Goal: Task Accomplishment & Management: Manage account settings

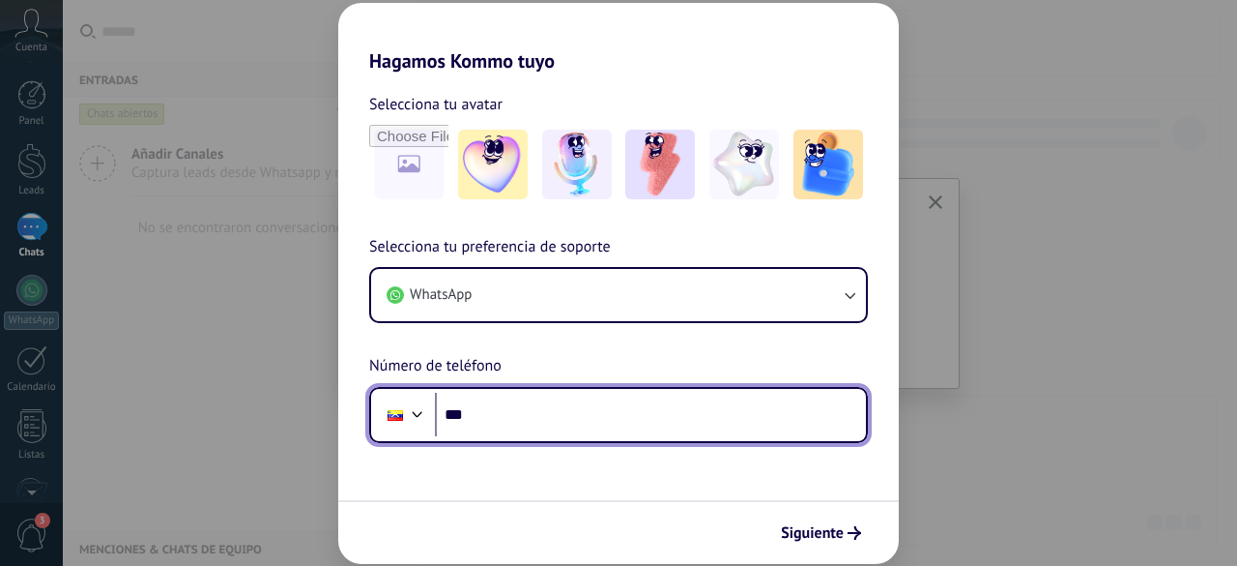
click at [510, 407] on input "***" at bounding box center [650, 414] width 431 height 44
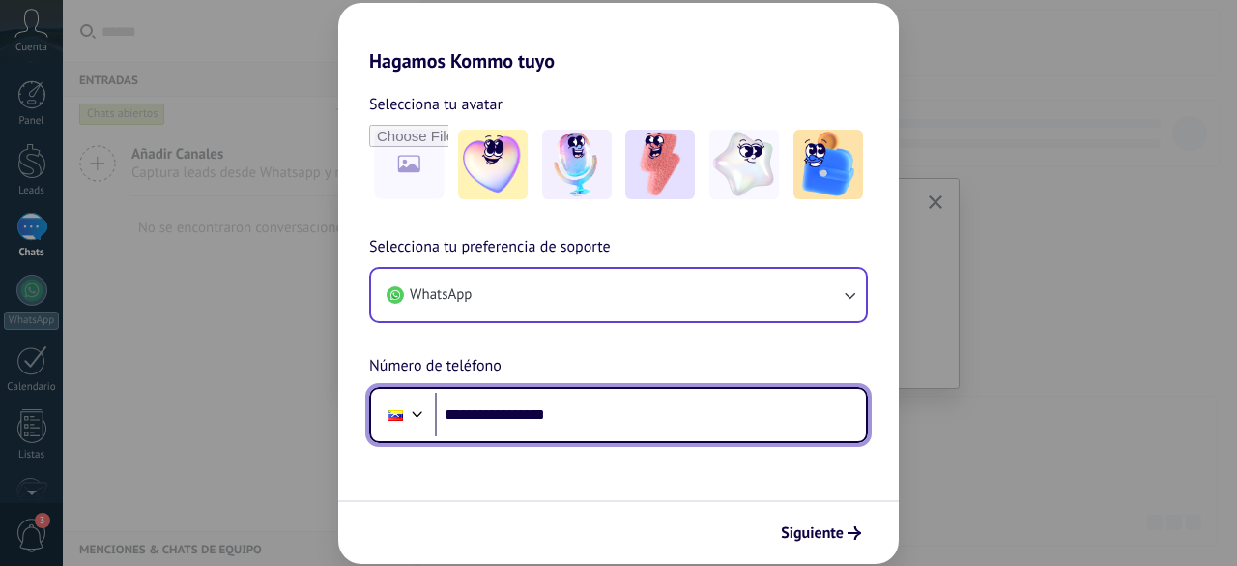
type input "**********"
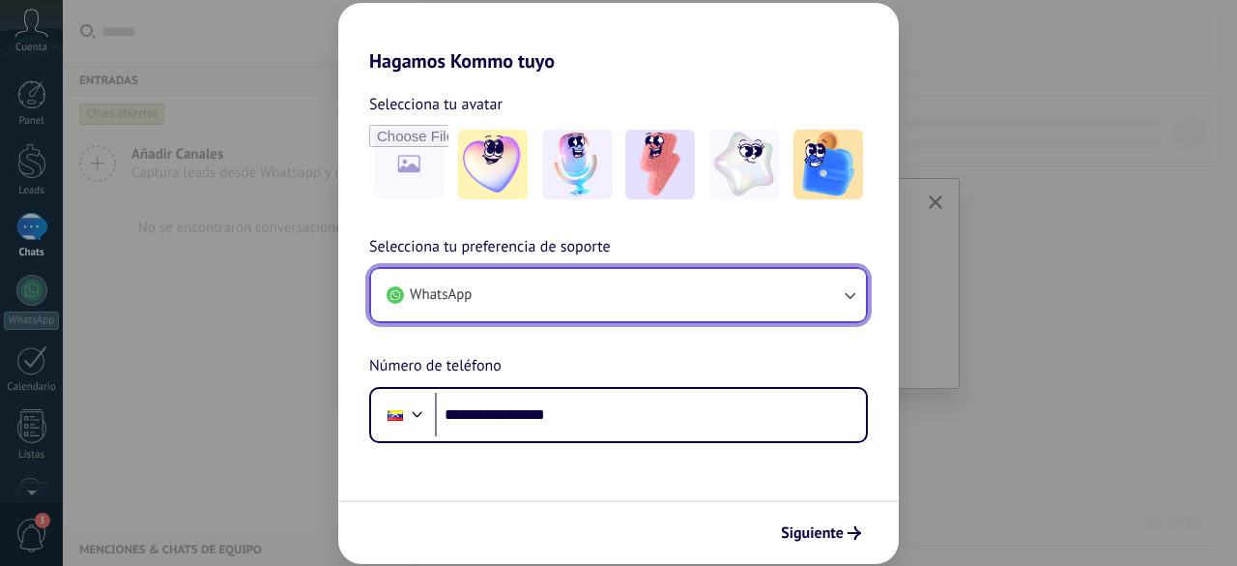
click at [857, 297] on icon "button" at bounding box center [849, 294] width 19 height 19
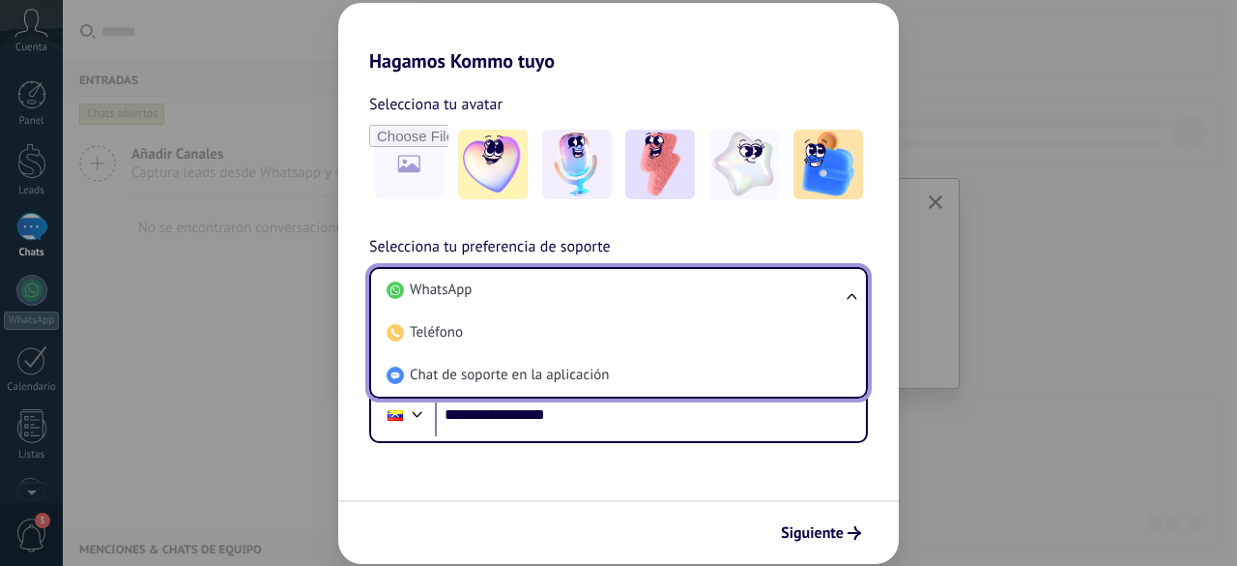
click at [490, 494] on form "**********" at bounding box center [618, 318] width 561 height 491
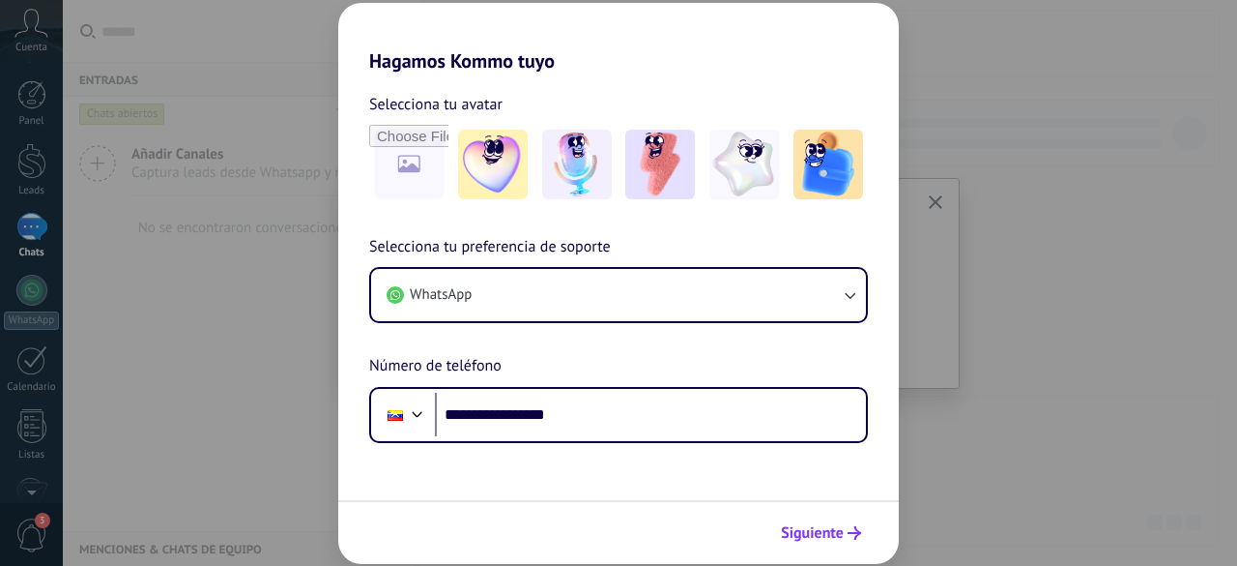
click at [829, 532] on span "Siguiente" at bounding box center [812, 533] width 63 height 14
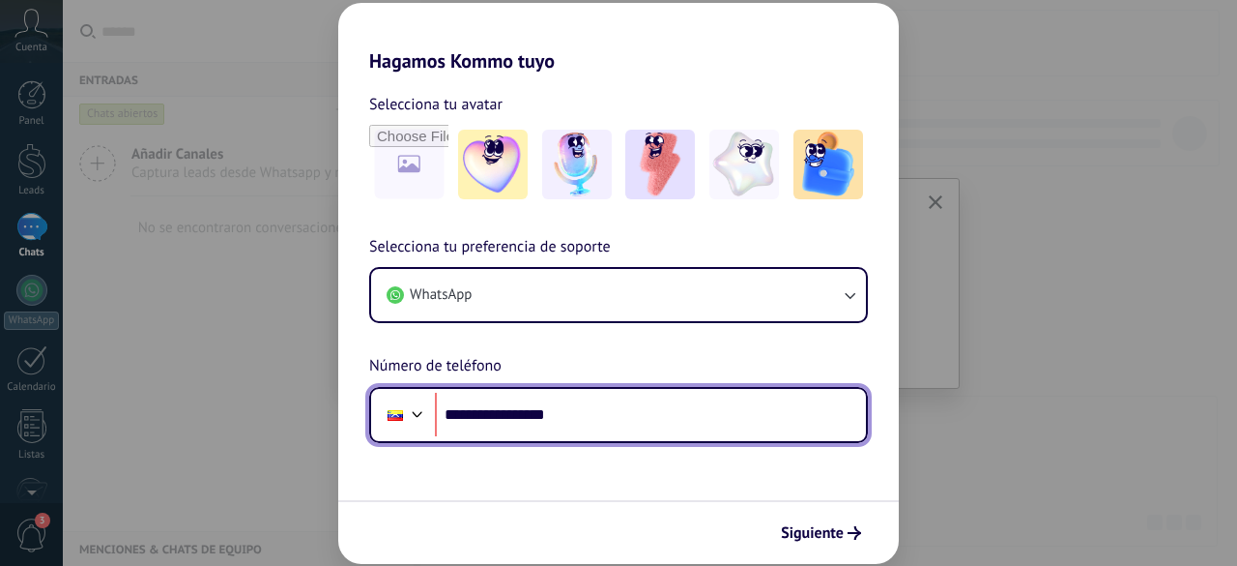
click at [416, 415] on div at bounding box center [417, 411] width 23 height 23
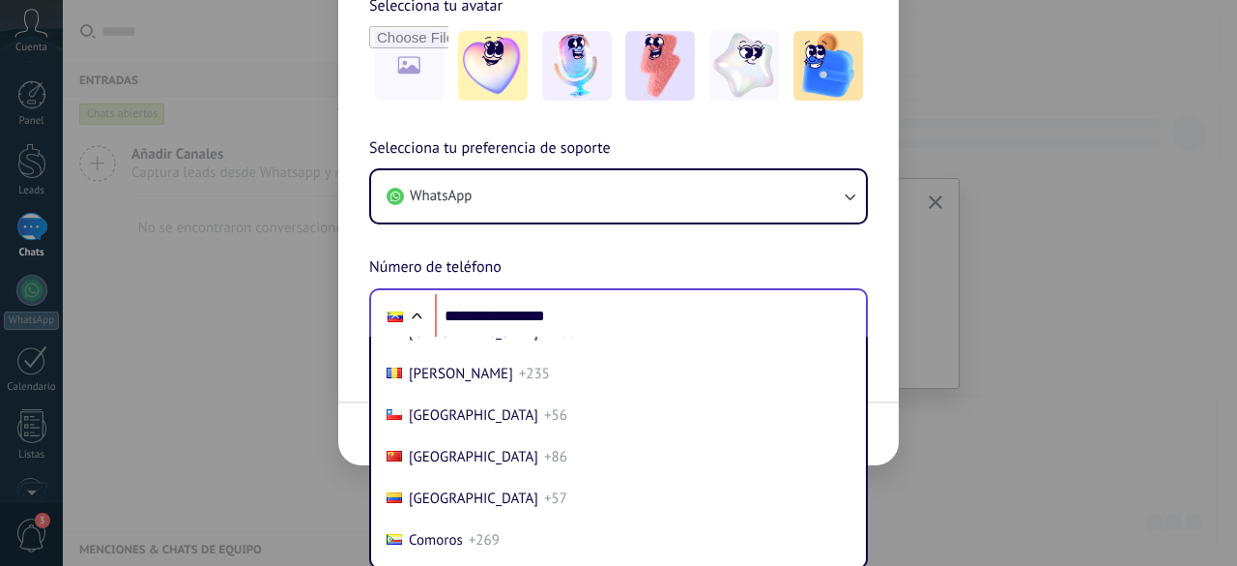
scroll to position [1479, 0]
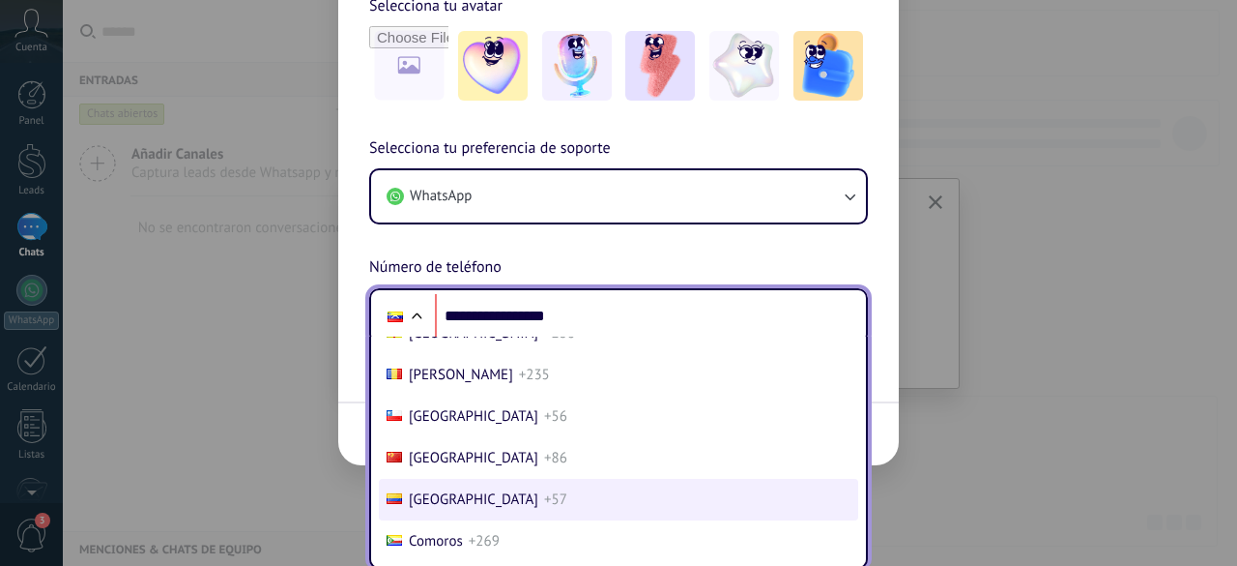
click at [443, 509] on span "[GEOGRAPHIC_DATA]" at bounding box center [474, 499] width 130 height 18
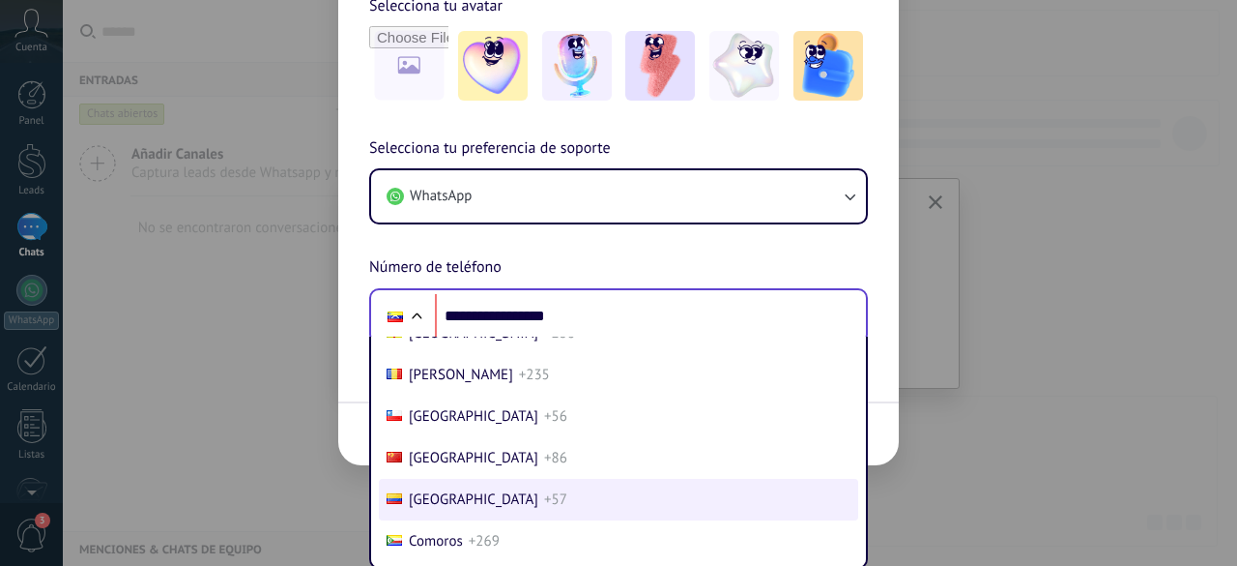
scroll to position [0, 0]
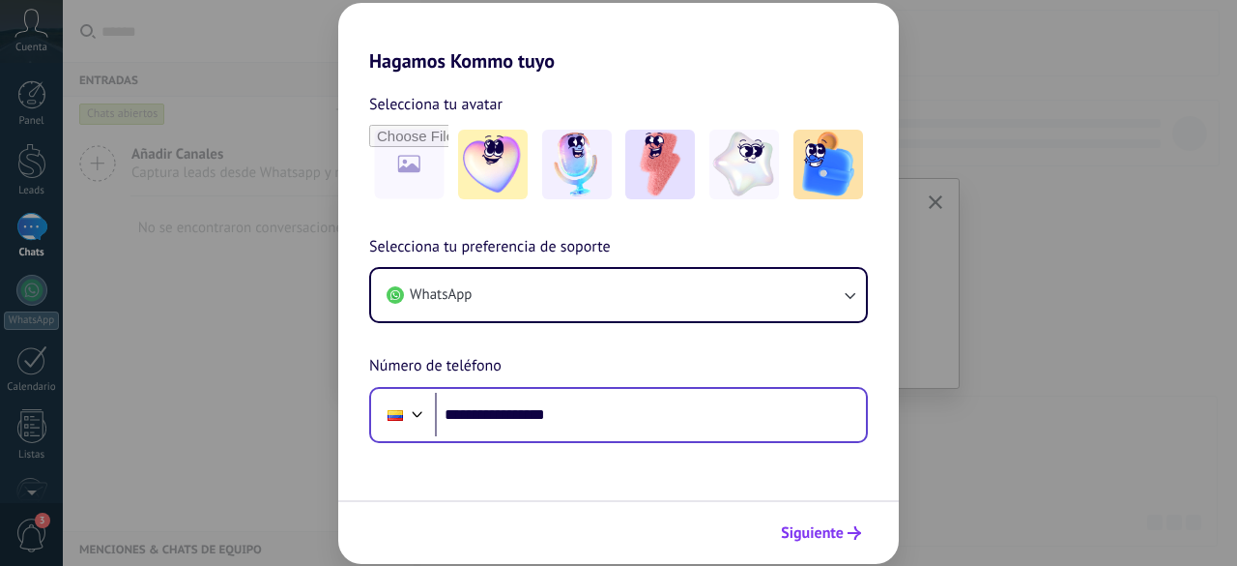
click at [814, 531] on span "Siguiente" at bounding box center [812, 533] width 63 height 14
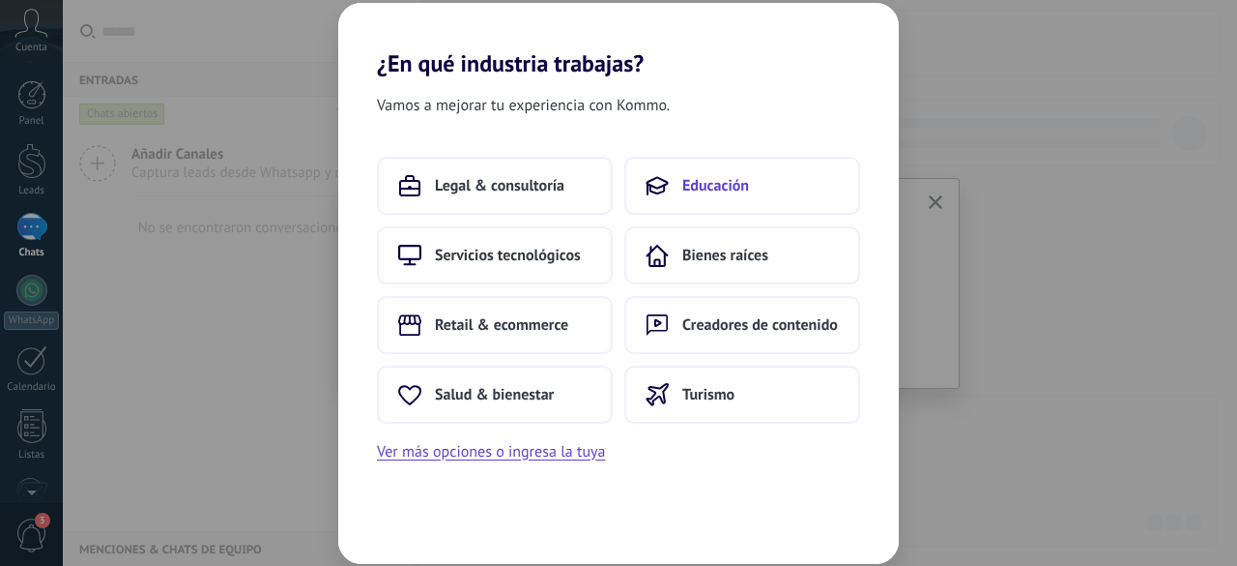
click at [719, 181] on span "Educación" at bounding box center [716, 185] width 67 height 19
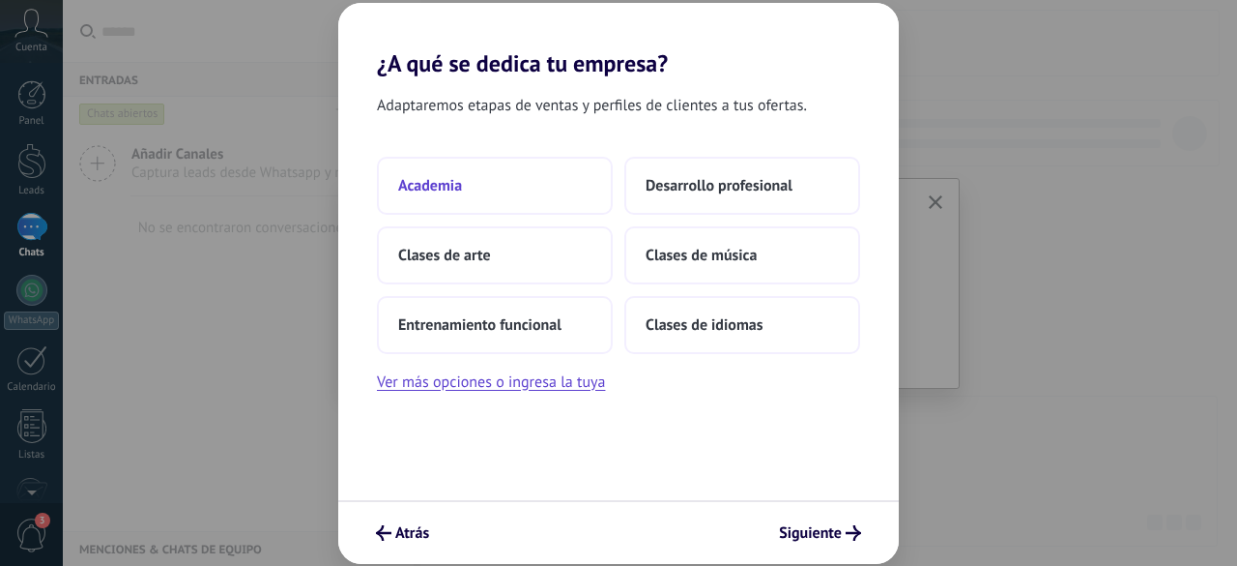
click at [423, 177] on span "Academia" at bounding box center [430, 185] width 64 height 19
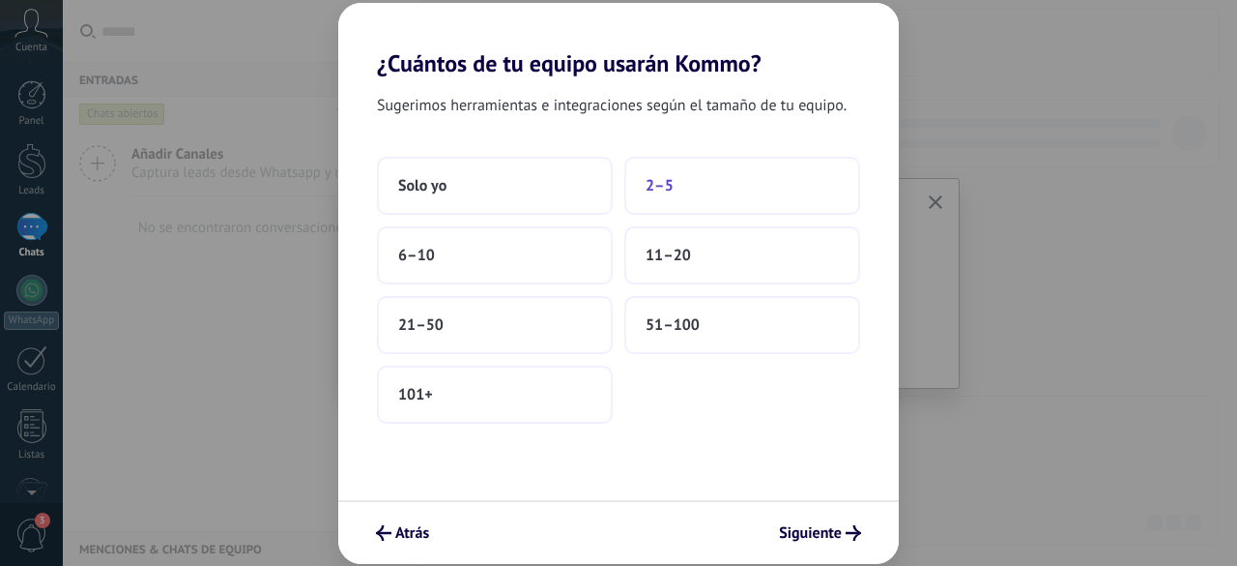
click at [656, 180] on span "2–5" at bounding box center [660, 185] width 28 height 19
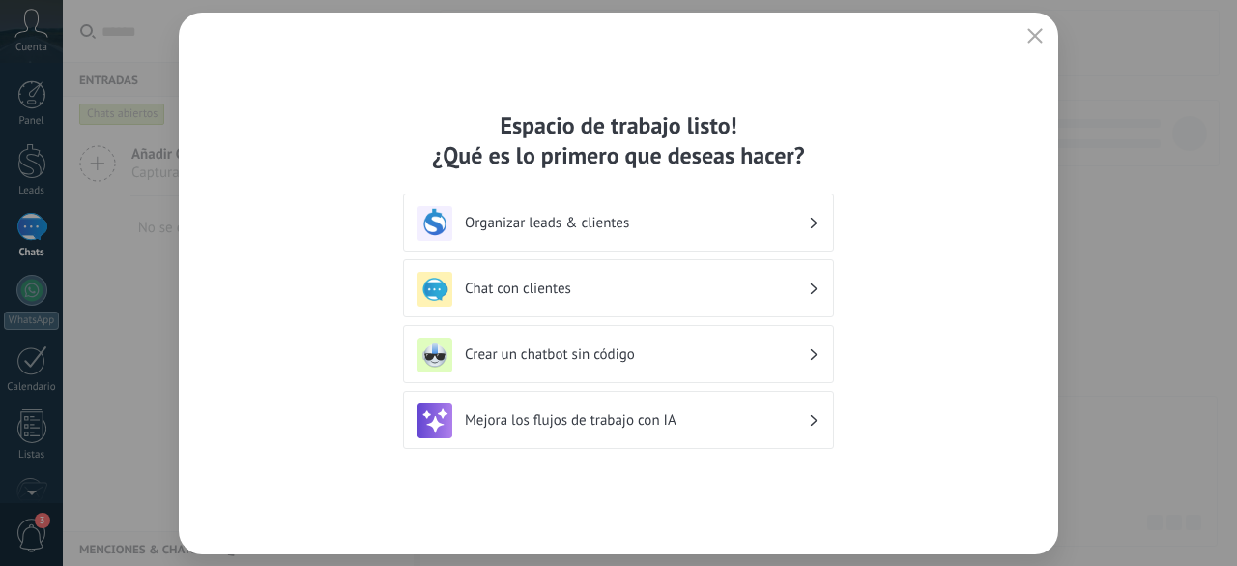
click at [802, 287] on h3 "Chat con clientes" at bounding box center [636, 288] width 343 height 18
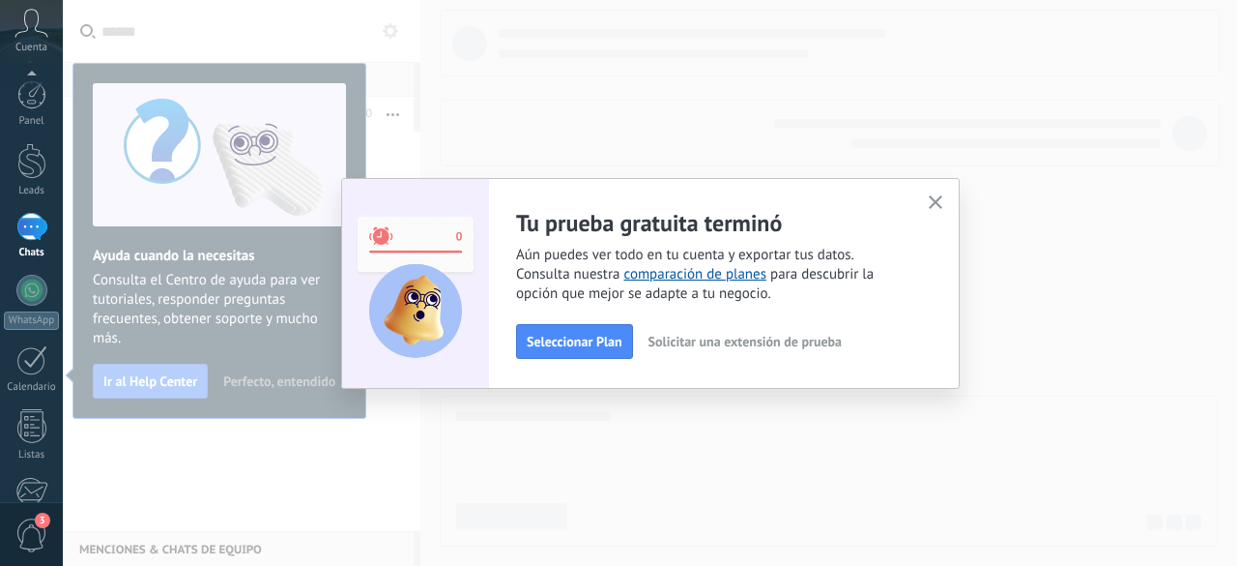
scroll to position [237, 0]
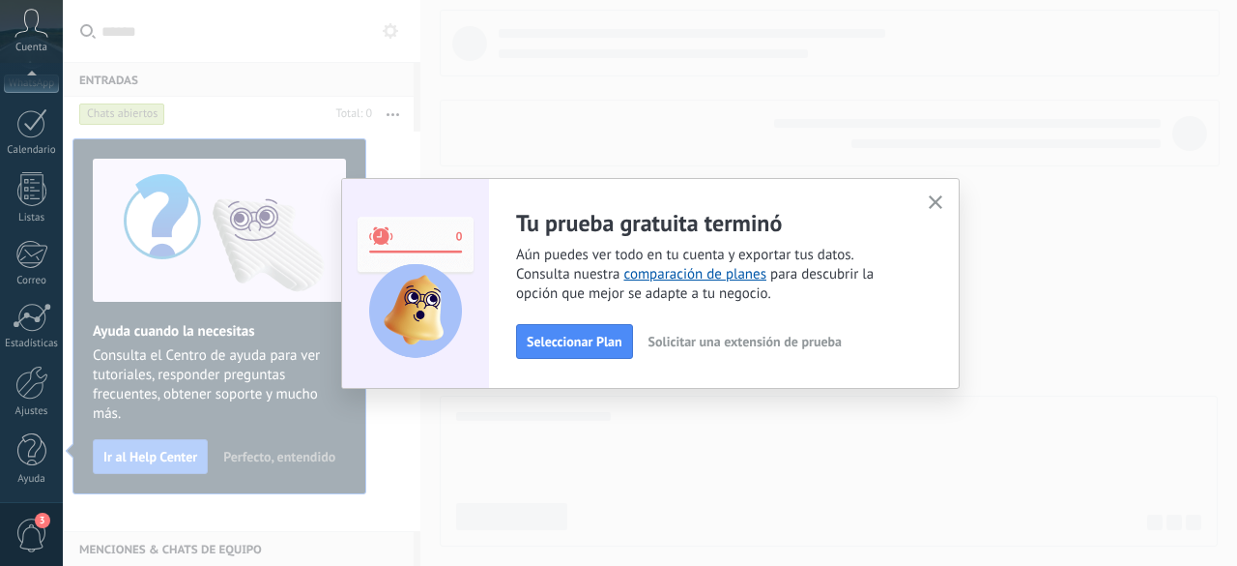
click at [942, 198] on icon "button" at bounding box center [936, 202] width 15 height 15
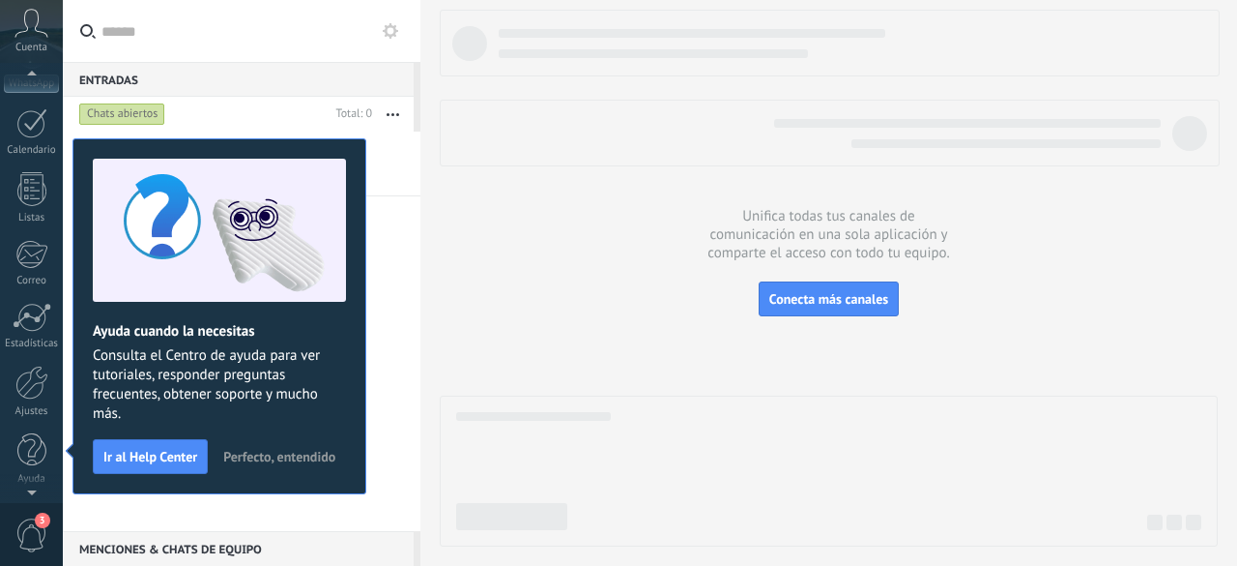
scroll to position [0, 0]
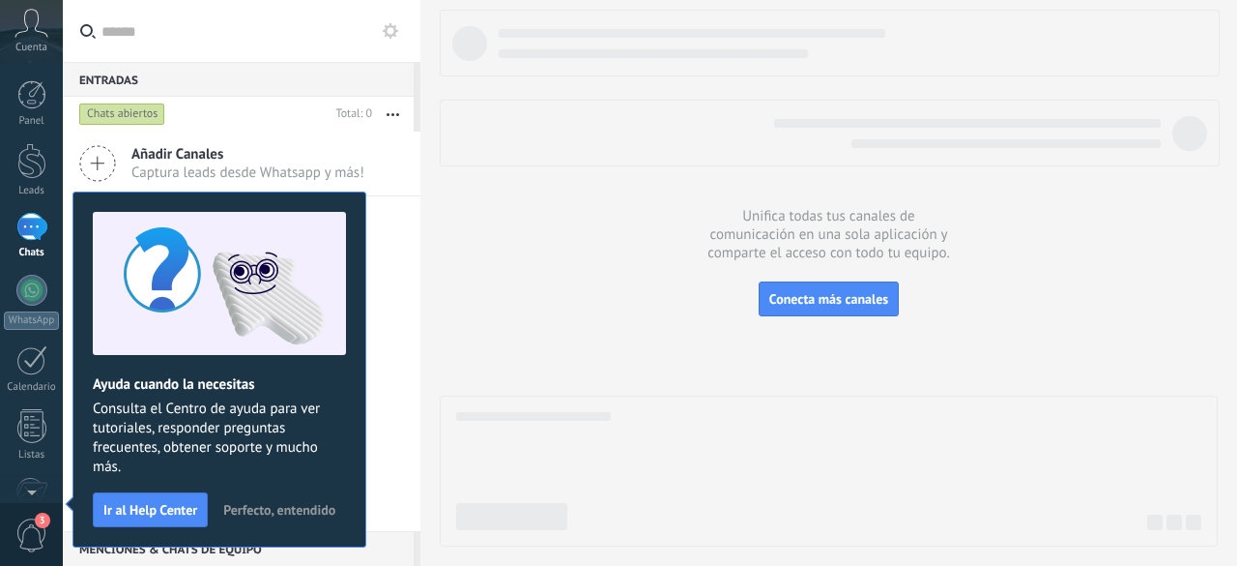
click at [29, 44] on span "Cuenta" at bounding box center [31, 48] width 32 height 13
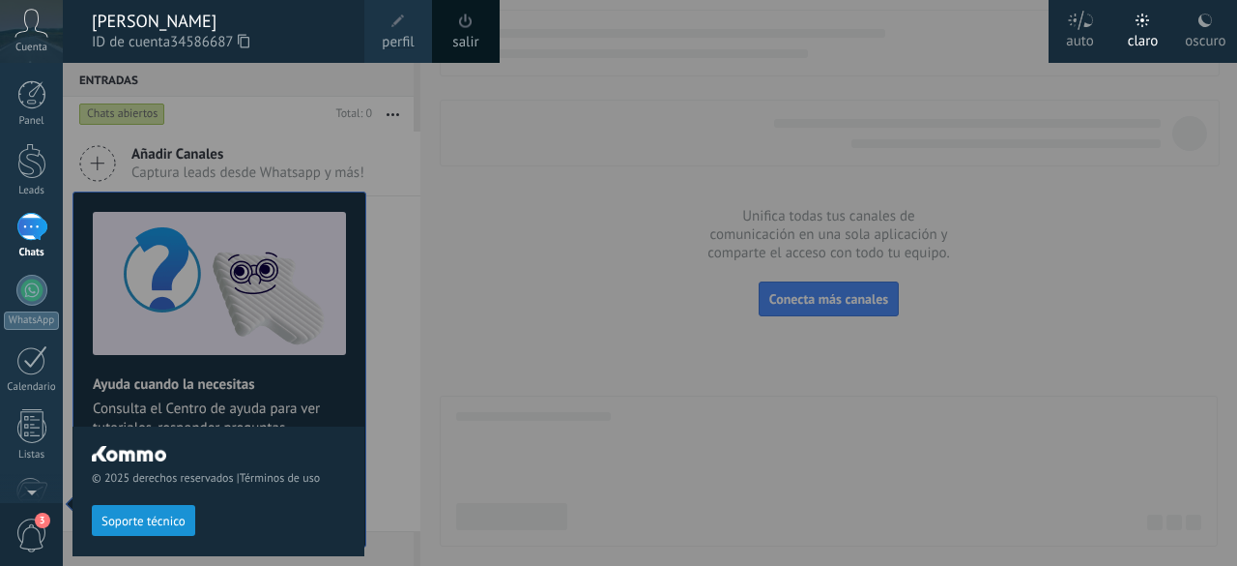
click at [397, 41] on span "perfil" at bounding box center [398, 42] width 32 height 21
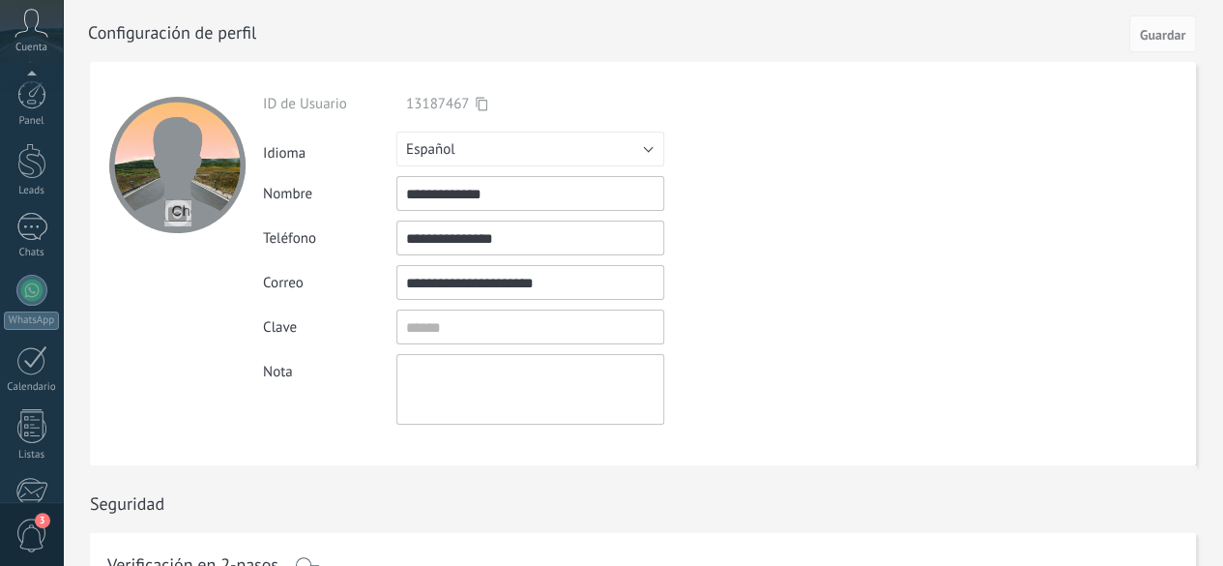
scroll to position [237, 0]
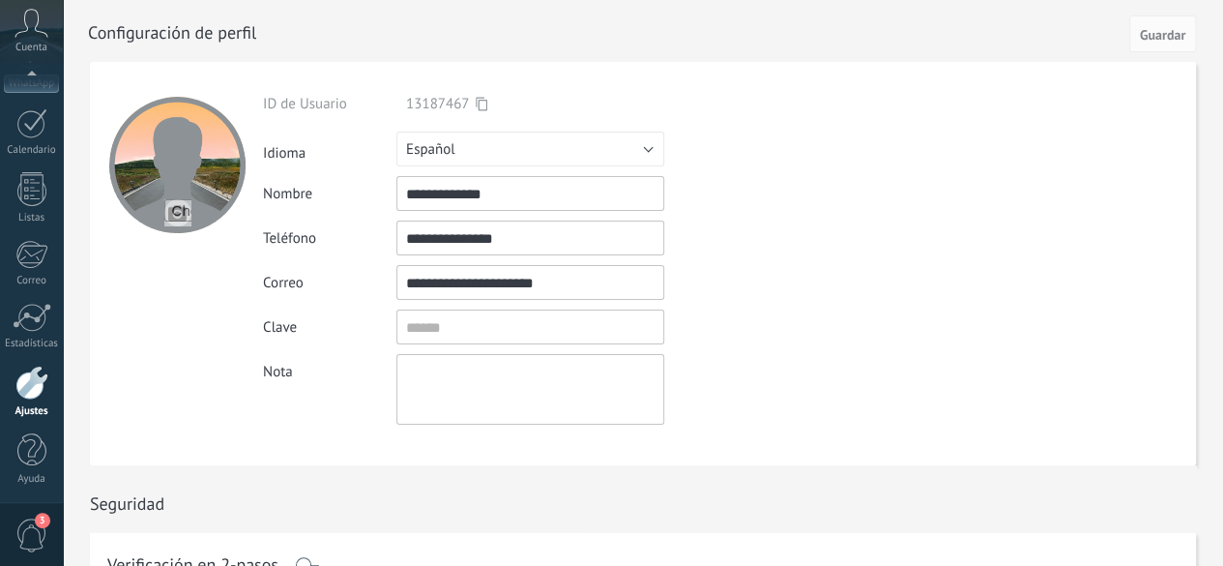
click at [38, 44] on span "Cuenta" at bounding box center [31, 48] width 32 height 13
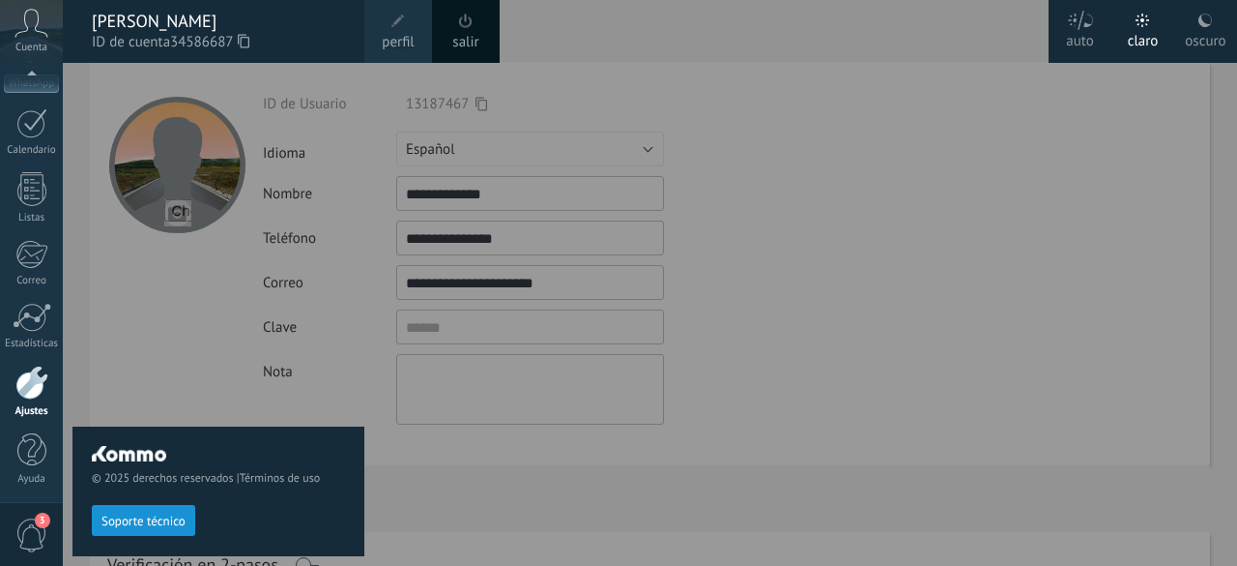
click at [465, 32] on link "salir" at bounding box center [465, 42] width 26 height 21
